Goal: Information Seeking & Learning: Learn about a topic

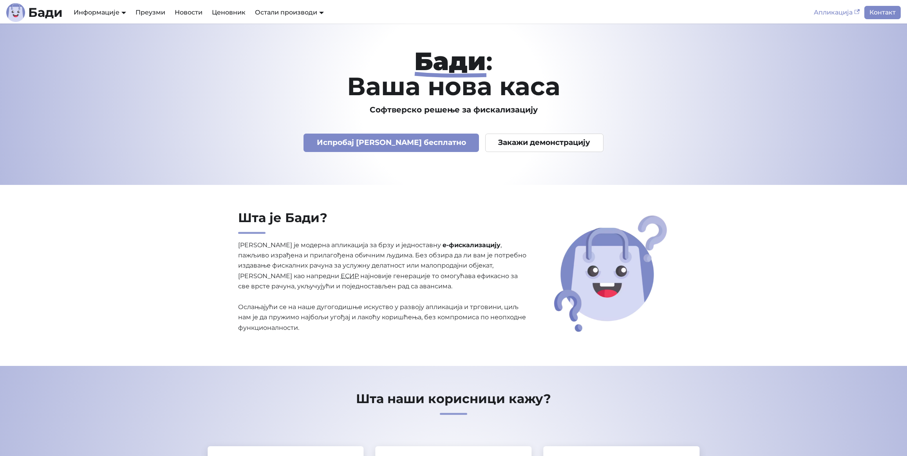
click at [823, 13] on link "Апликација" at bounding box center [836, 12] width 55 height 13
click at [218, 11] on link "Ценовник" at bounding box center [228, 12] width 43 height 13
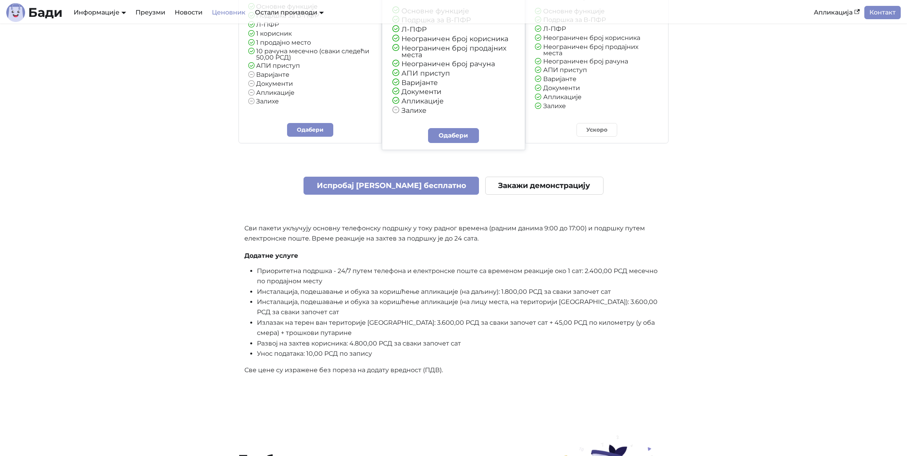
scroll to position [167, 0]
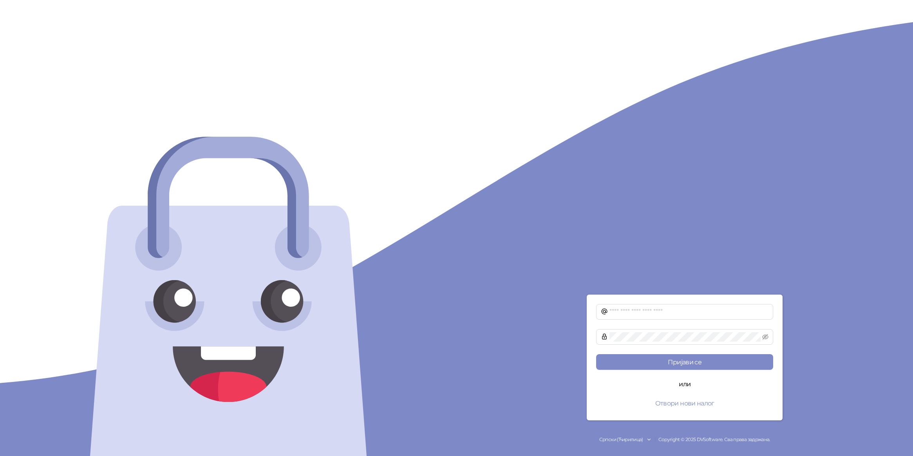
click at [495, 307] on div "Пријави се или Отвори нови налог Српски (Ћирилица) Copyright © 2025 DVSoftware.…" at bounding box center [685, 228] width 457 height 456
